Goal: Information Seeking & Learning: Check status

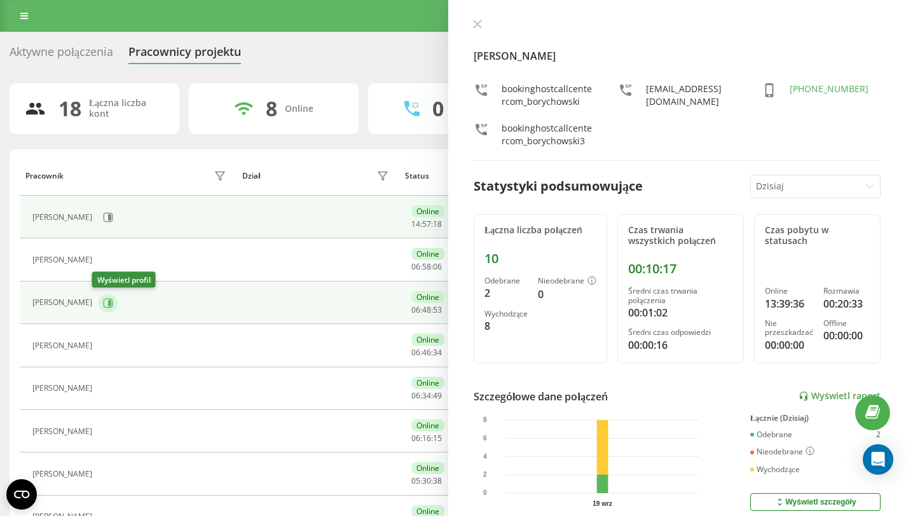
click at [103, 303] on icon at bounding box center [108, 303] width 10 height 10
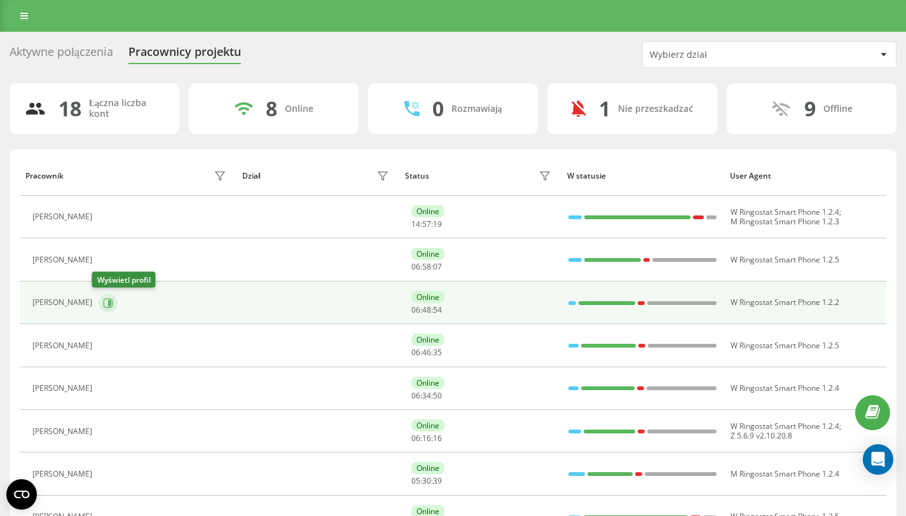
click at [103, 303] on icon at bounding box center [108, 303] width 10 height 10
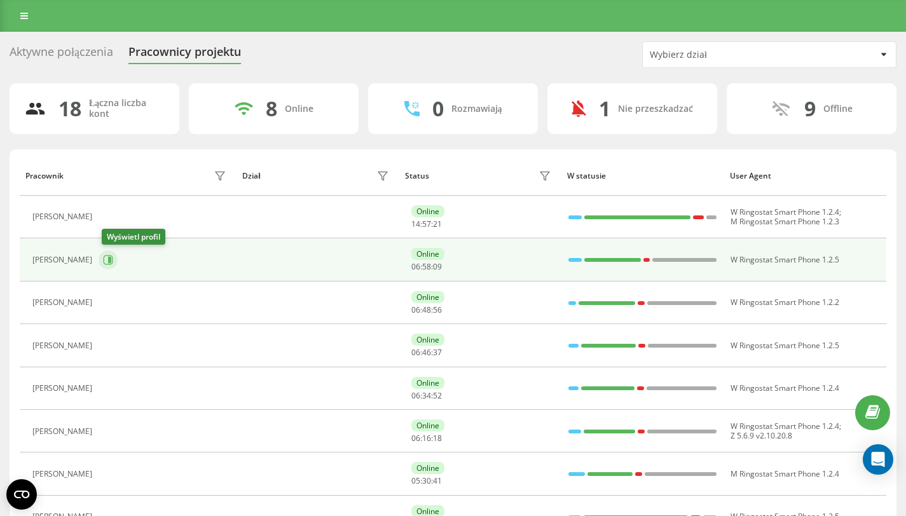
click at [111, 263] on icon at bounding box center [109, 260] width 3 height 6
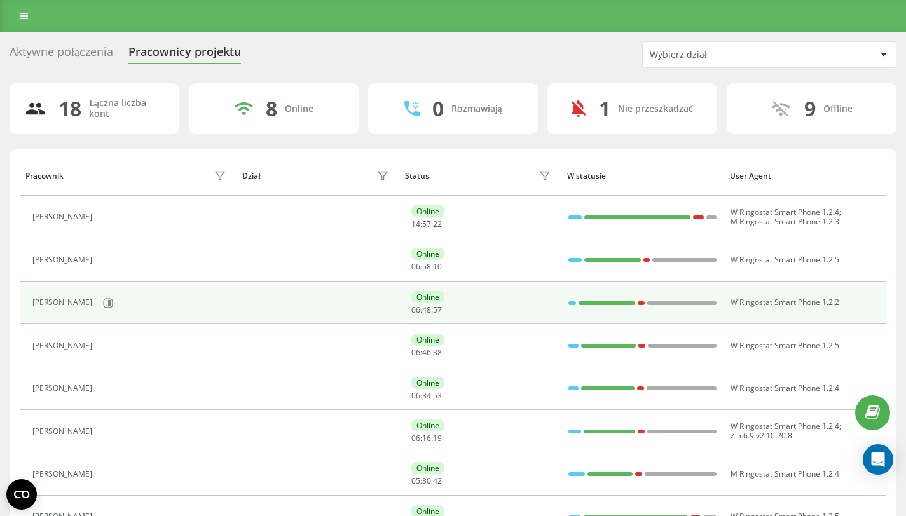
click at [111, 311] on div "[PERSON_NAME]" at bounding box center [130, 304] width 197 height 22
click at [103, 306] on icon at bounding box center [108, 303] width 10 height 10
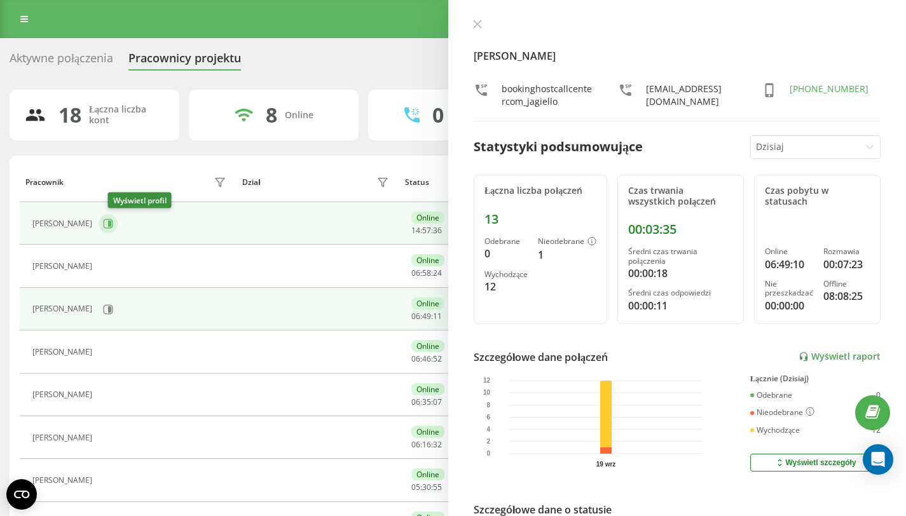
click at [116, 229] on button at bounding box center [108, 223] width 19 height 19
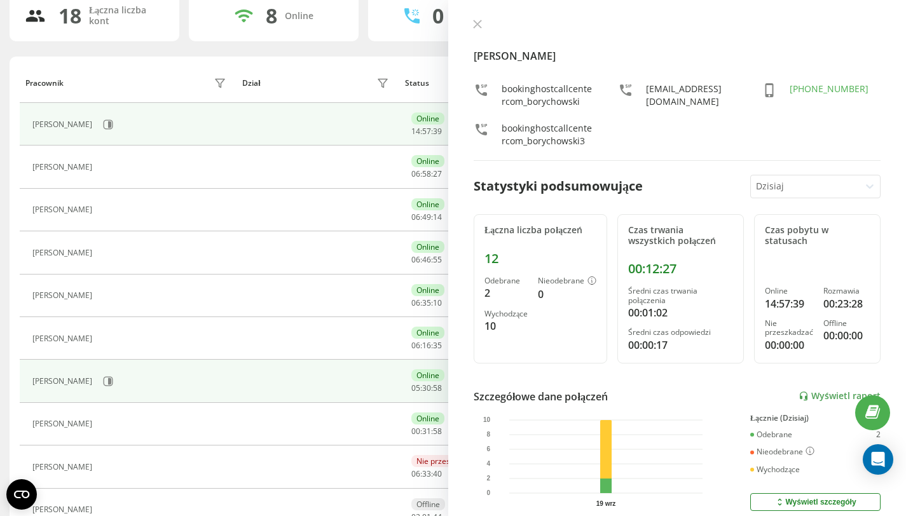
scroll to position [109, 0]
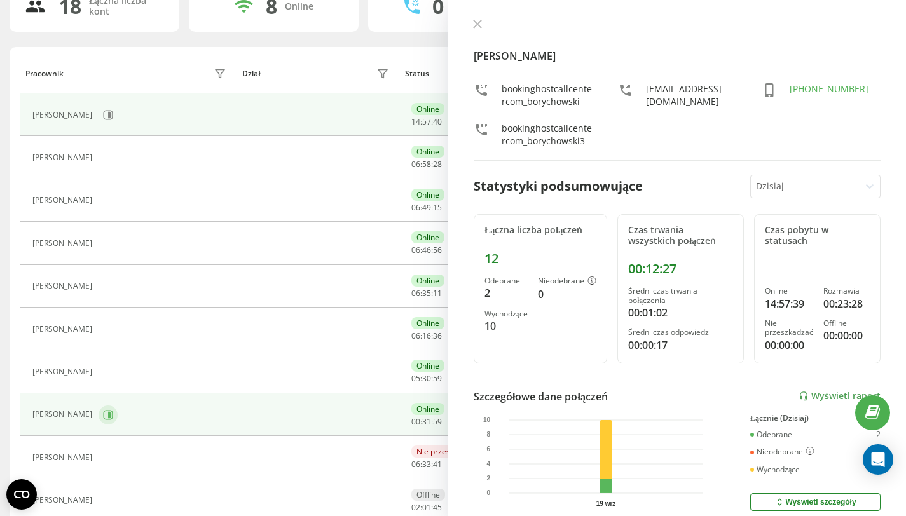
click at [118, 415] on button at bounding box center [108, 415] width 19 height 19
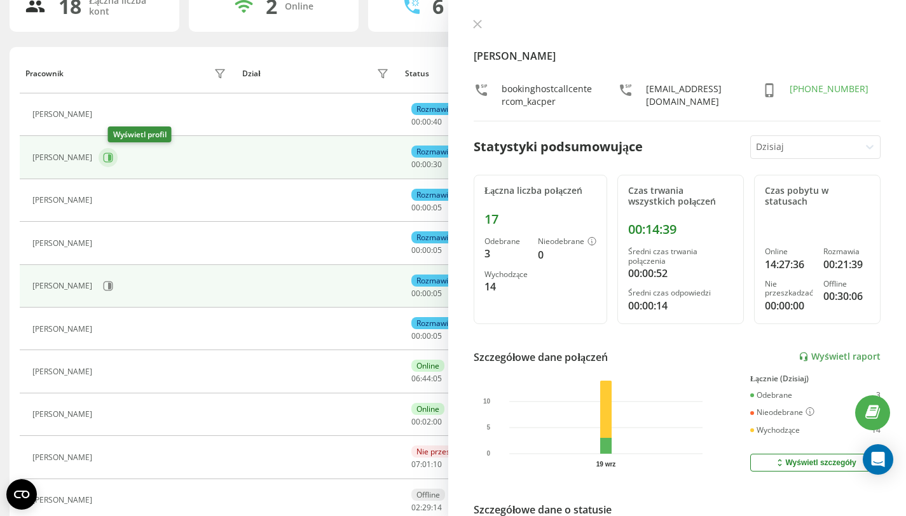
click at [113, 162] on icon at bounding box center [109, 158] width 10 height 10
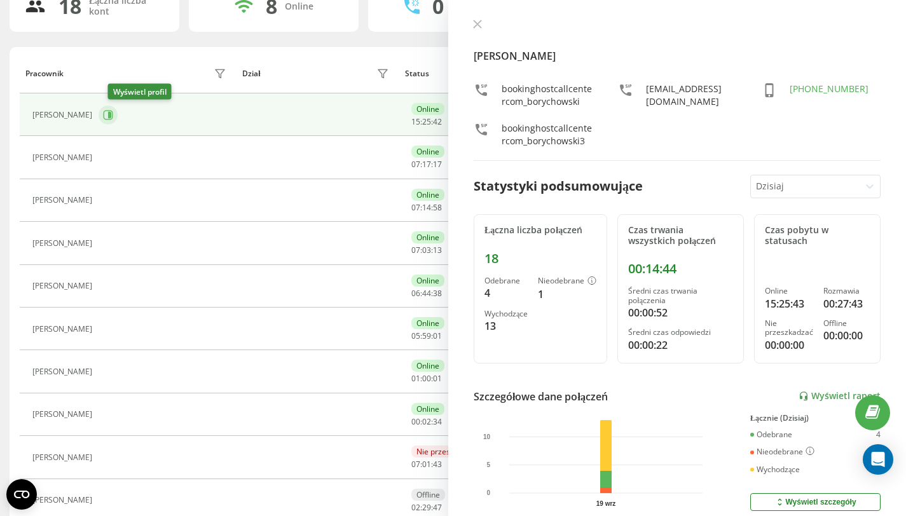
click at [118, 121] on button at bounding box center [108, 115] width 19 height 19
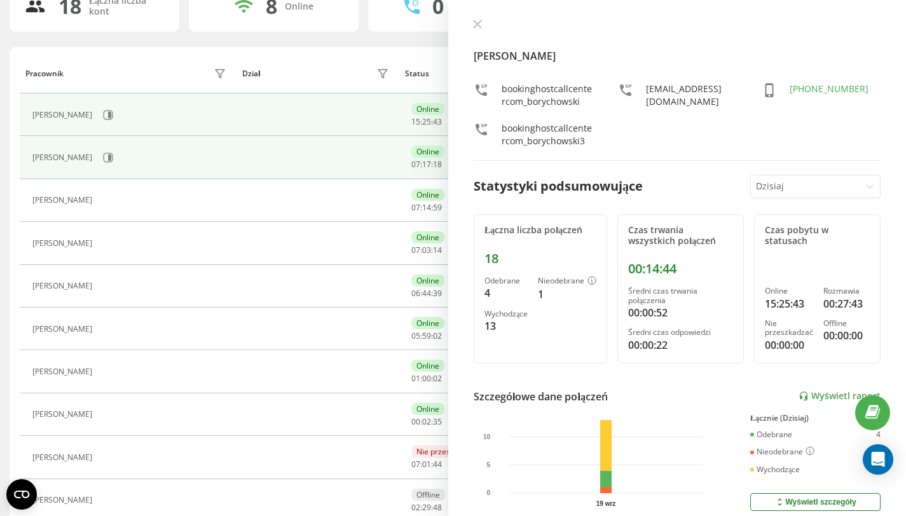
click at [111, 158] on div "[PERSON_NAME]" at bounding box center [130, 158] width 197 height 22
click at [104, 158] on icon at bounding box center [108, 158] width 10 height 10
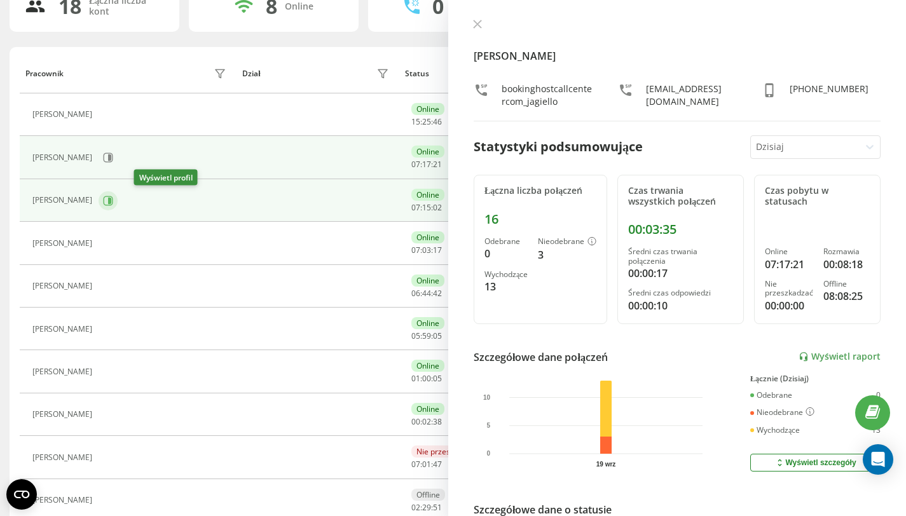
click at [113, 201] on icon at bounding box center [109, 201] width 10 height 10
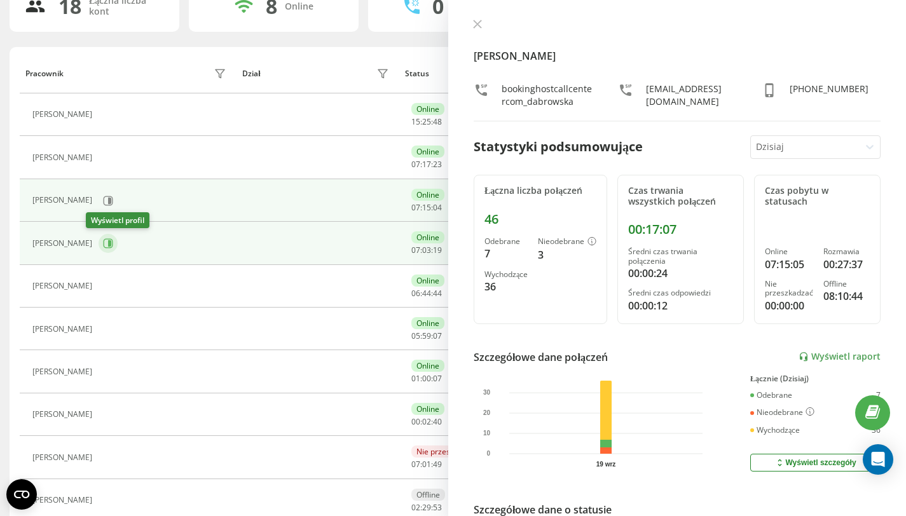
click at [103, 238] on button at bounding box center [108, 243] width 19 height 19
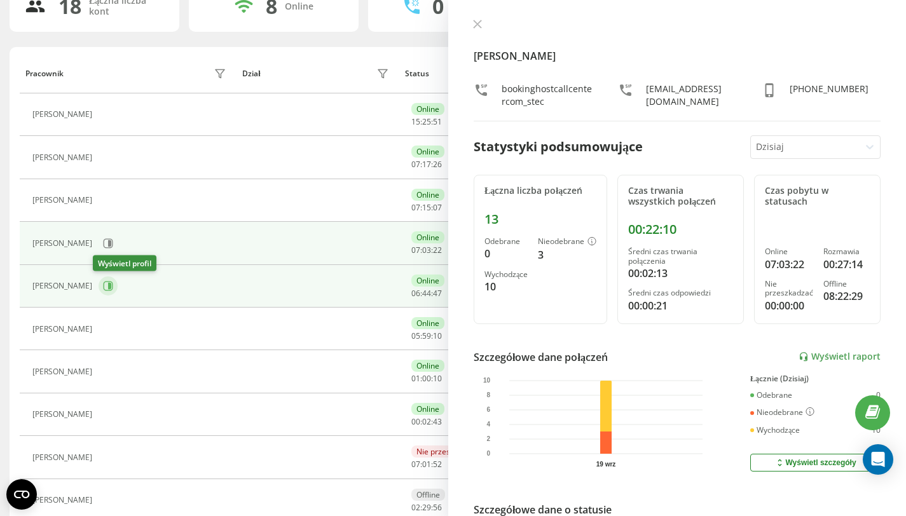
click at [103, 282] on icon at bounding box center [108, 286] width 10 height 10
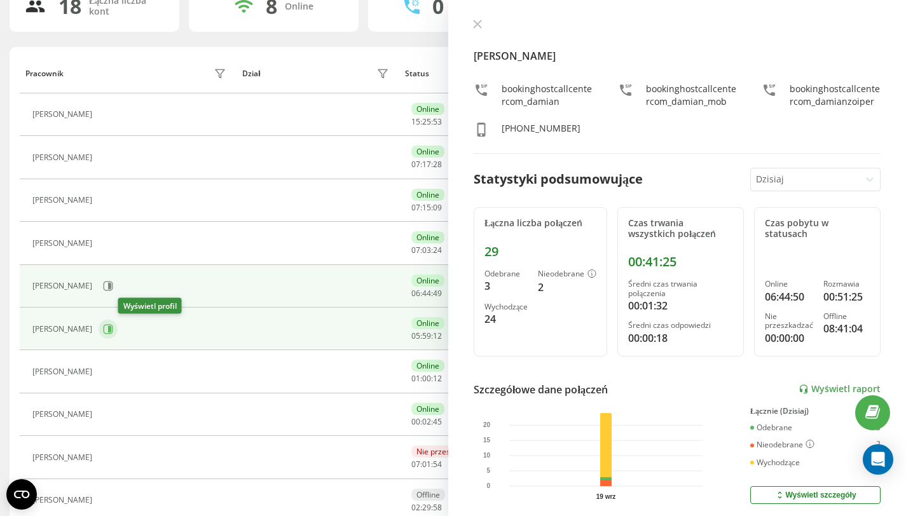
click at [111, 329] on icon at bounding box center [109, 329] width 3 height 6
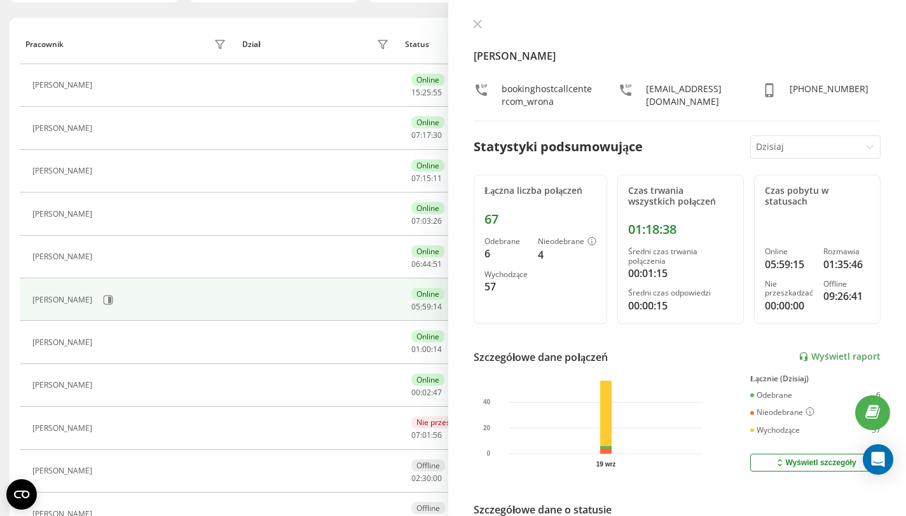
scroll to position [149, 0]
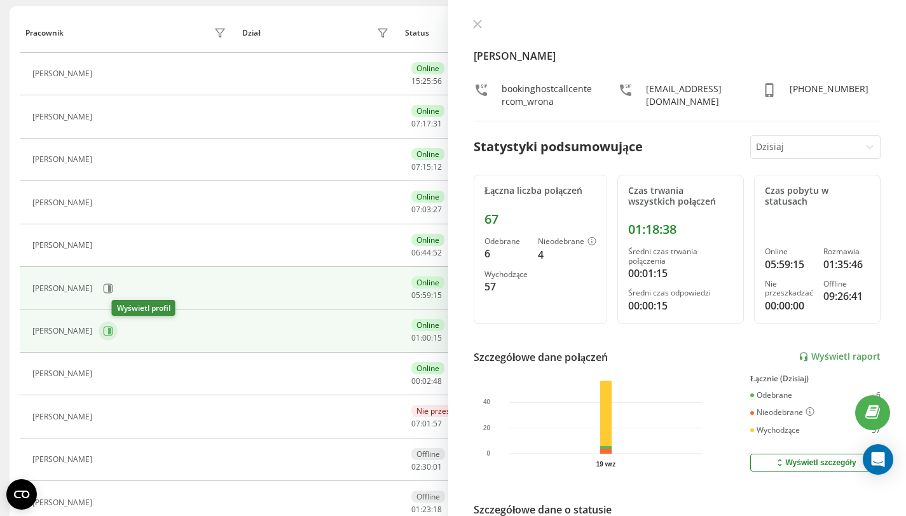
click at [118, 330] on button at bounding box center [108, 331] width 19 height 19
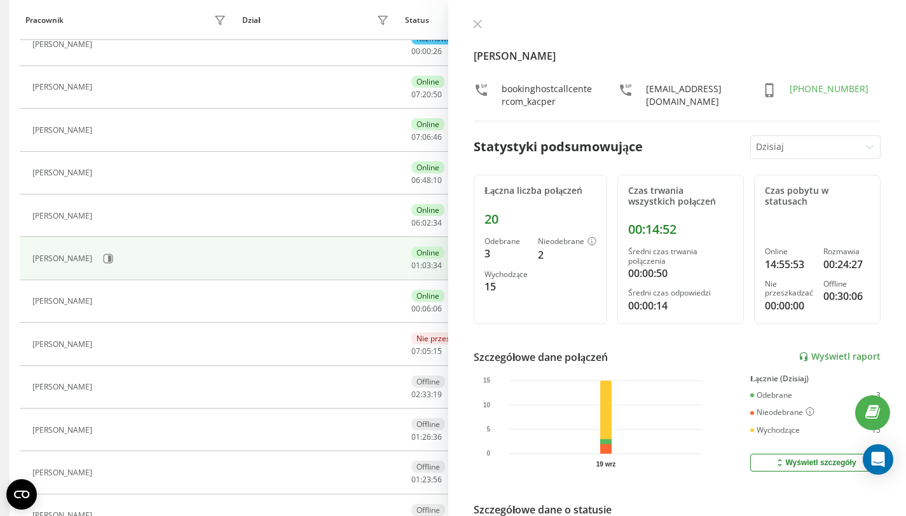
scroll to position [8, 0]
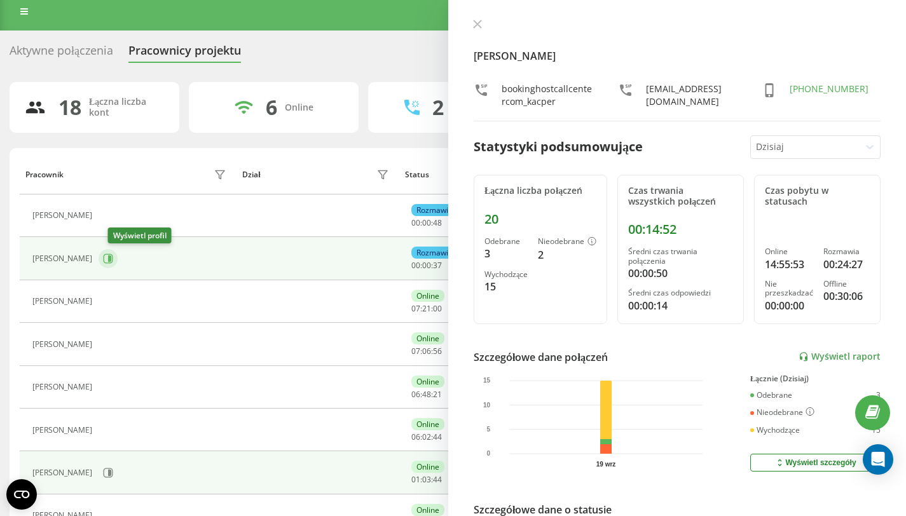
click at [109, 261] on button at bounding box center [108, 258] width 19 height 19
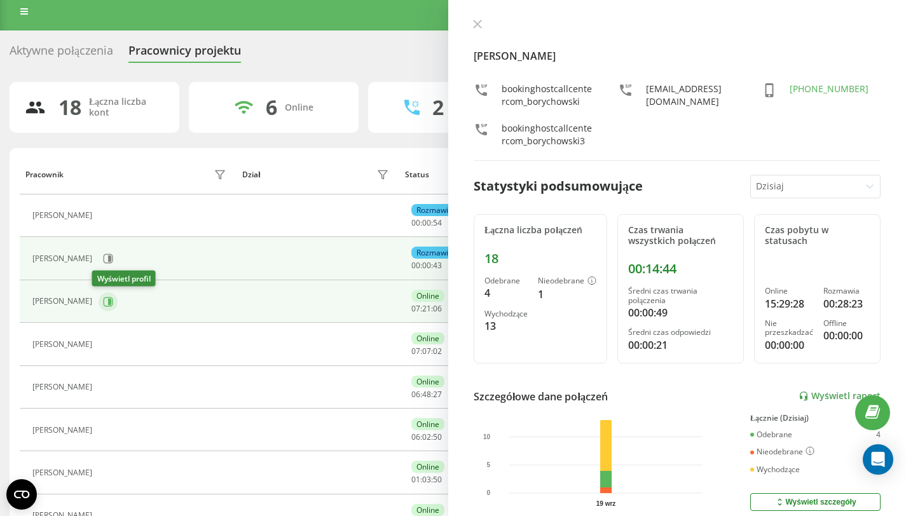
click at [108, 301] on icon at bounding box center [109, 301] width 3 height 6
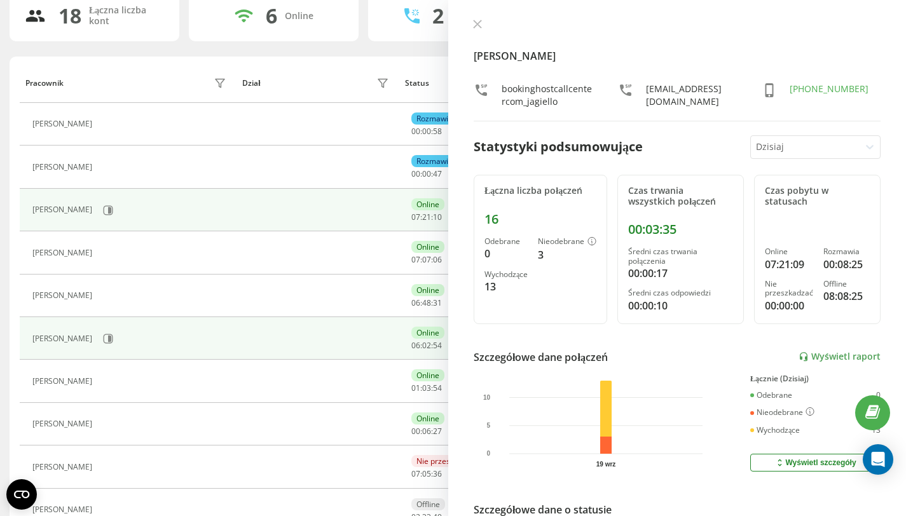
scroll to position [114, 0]
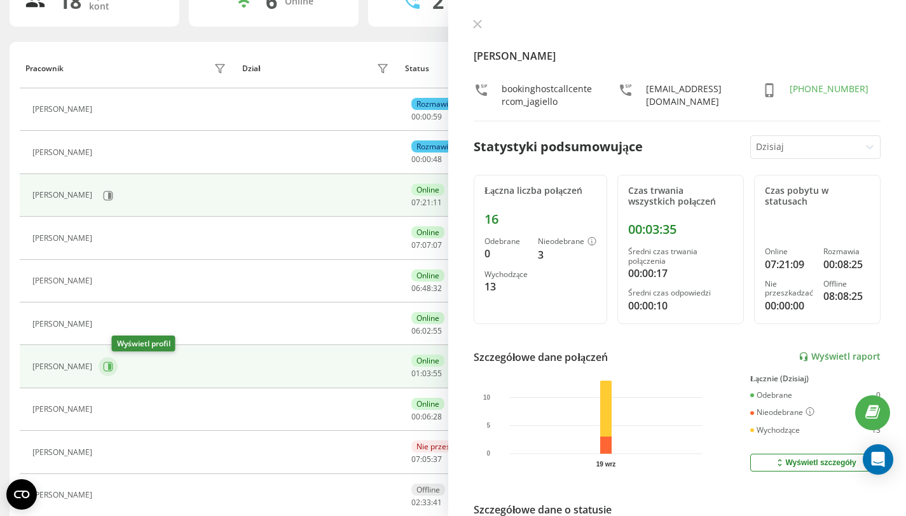
click at [113, 370] on icon at bounding box center [108, 367] width 10 height 10
